Goal: Check status: Check status

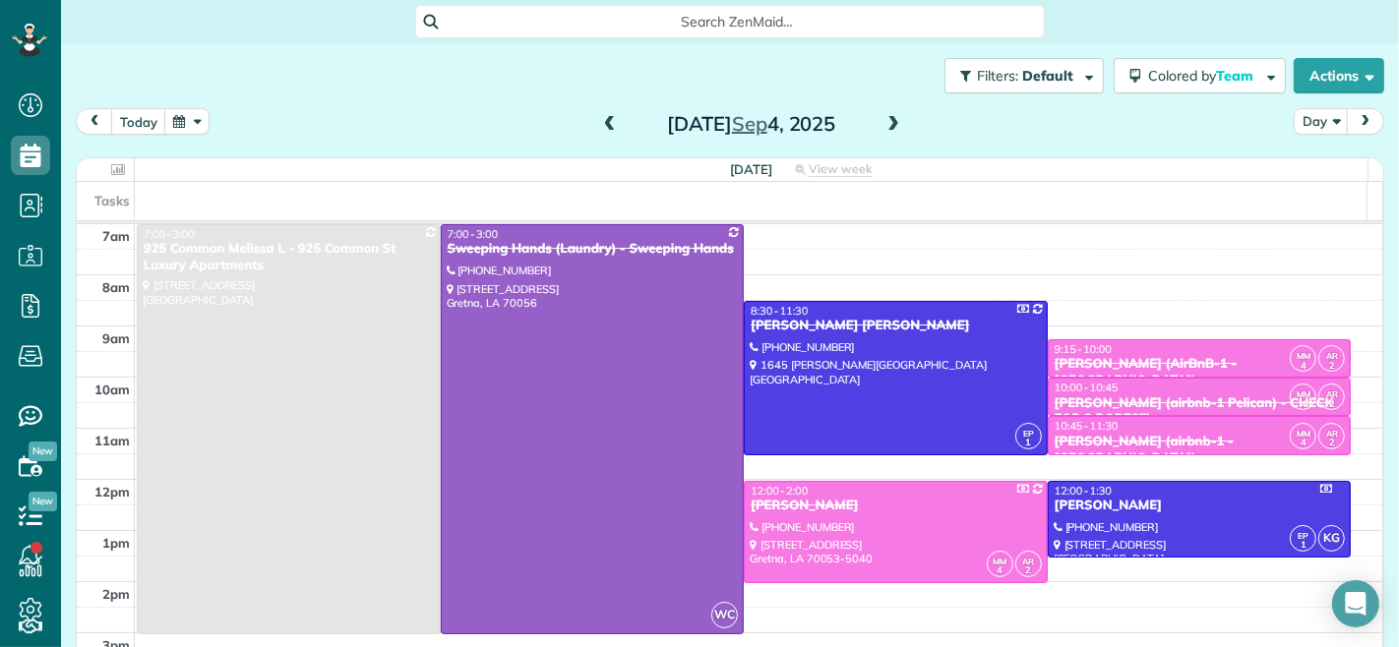
scroll to position [25, 0]
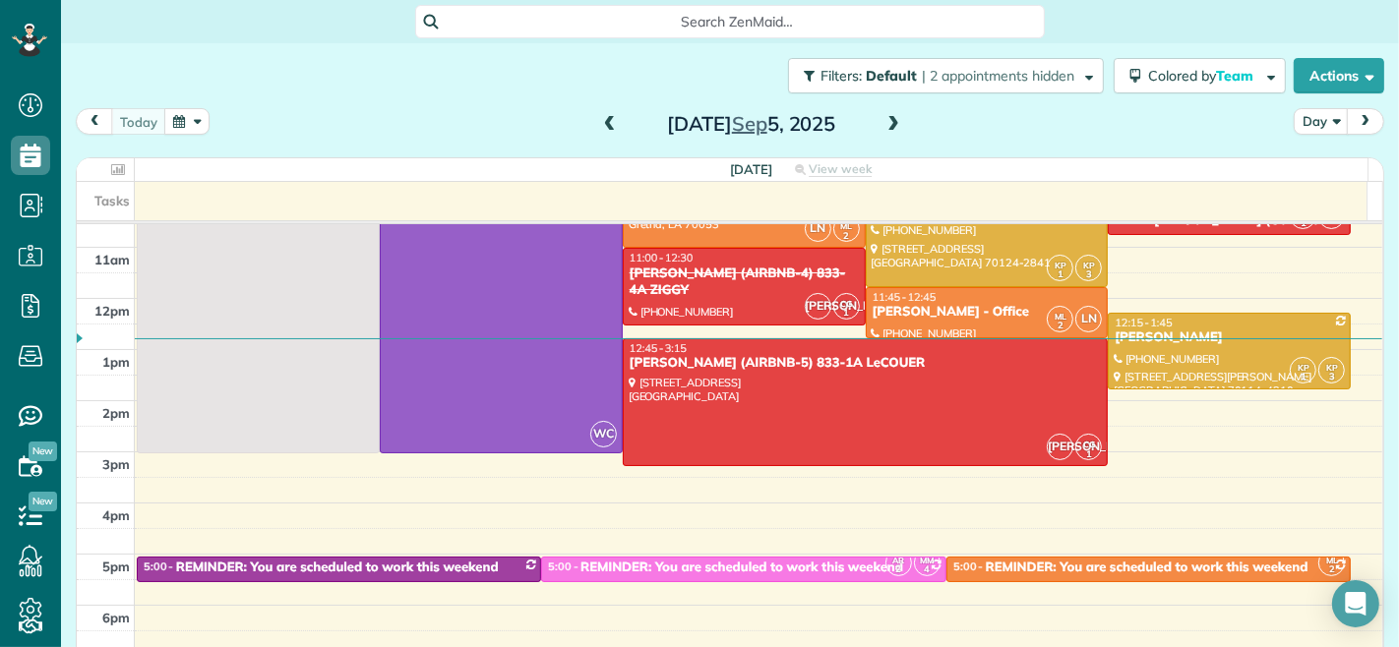
scroll to position [218, 0]
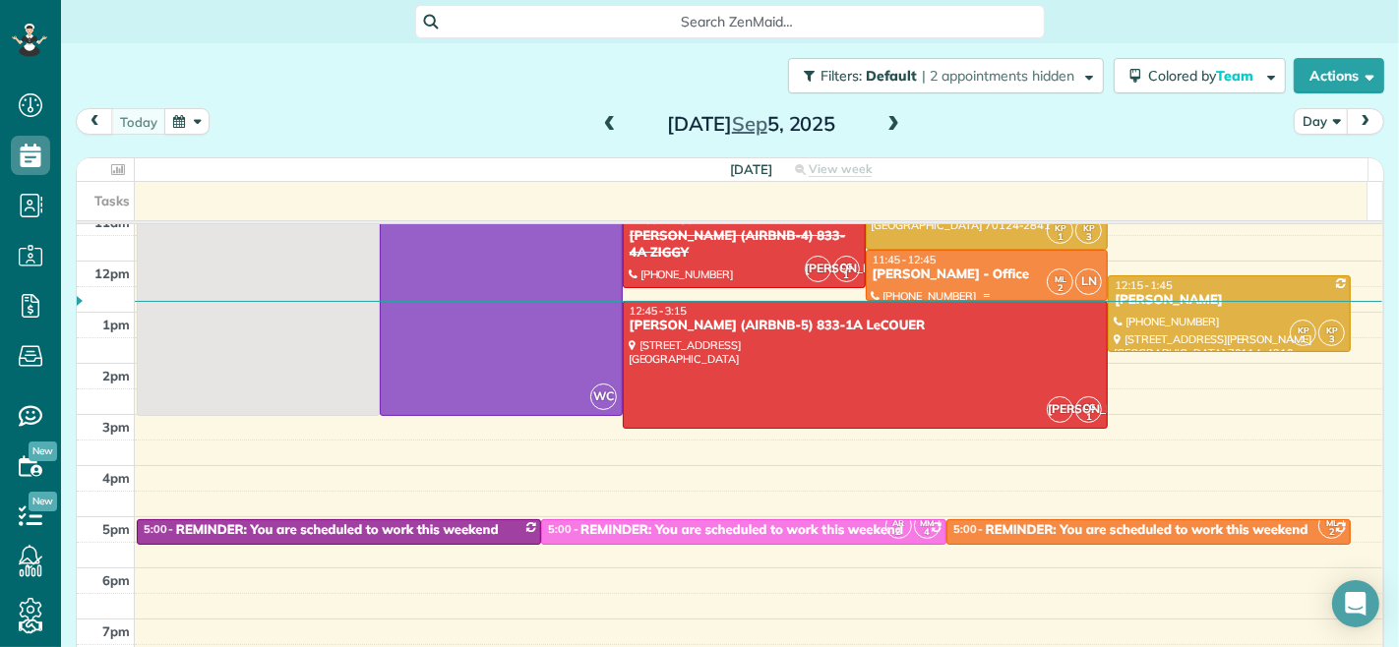
click at [971, 270] on div "[PERSON_NAME] - Office" at bounding box center [987, 275] width 231 height 17
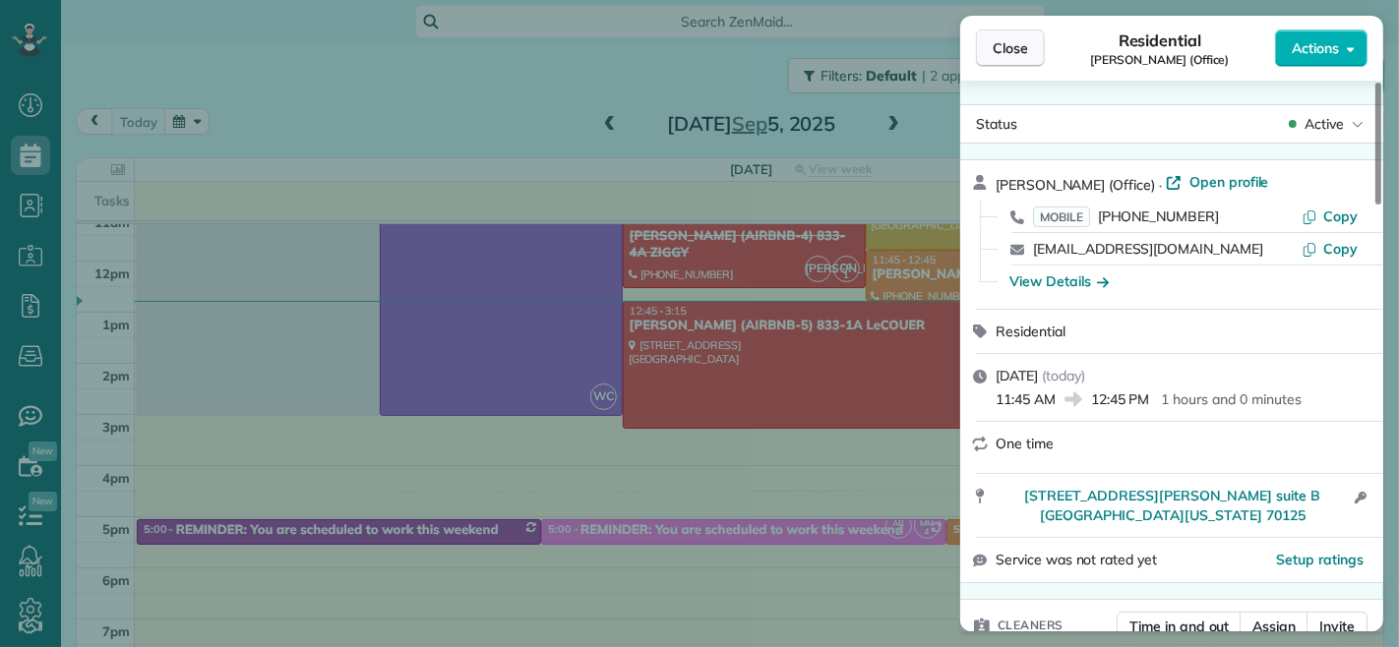
click at [1005, 31] on button "Close" at bounding box center [1010, 48] width 69 height 37
